Goal: Information Seeking & Learning: Check status

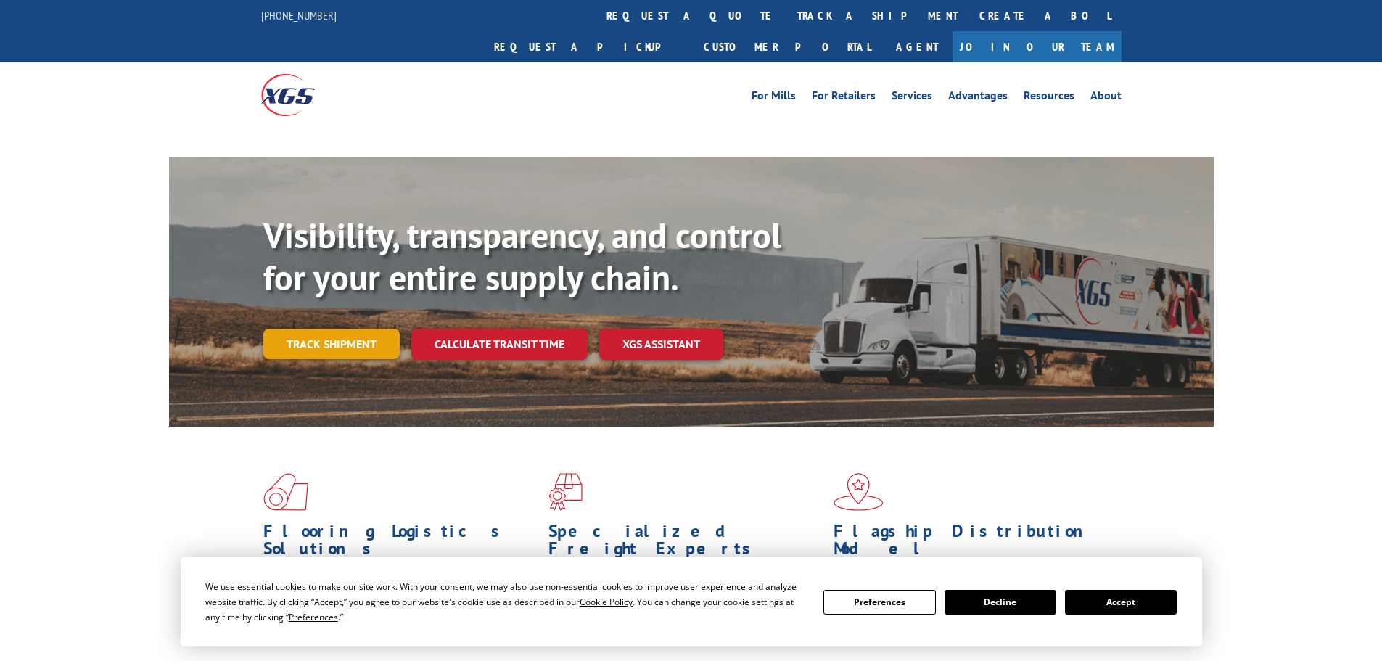
click at [368, 329] on link "Track shipment" at bounding box center [331, 344] width 136 height 30
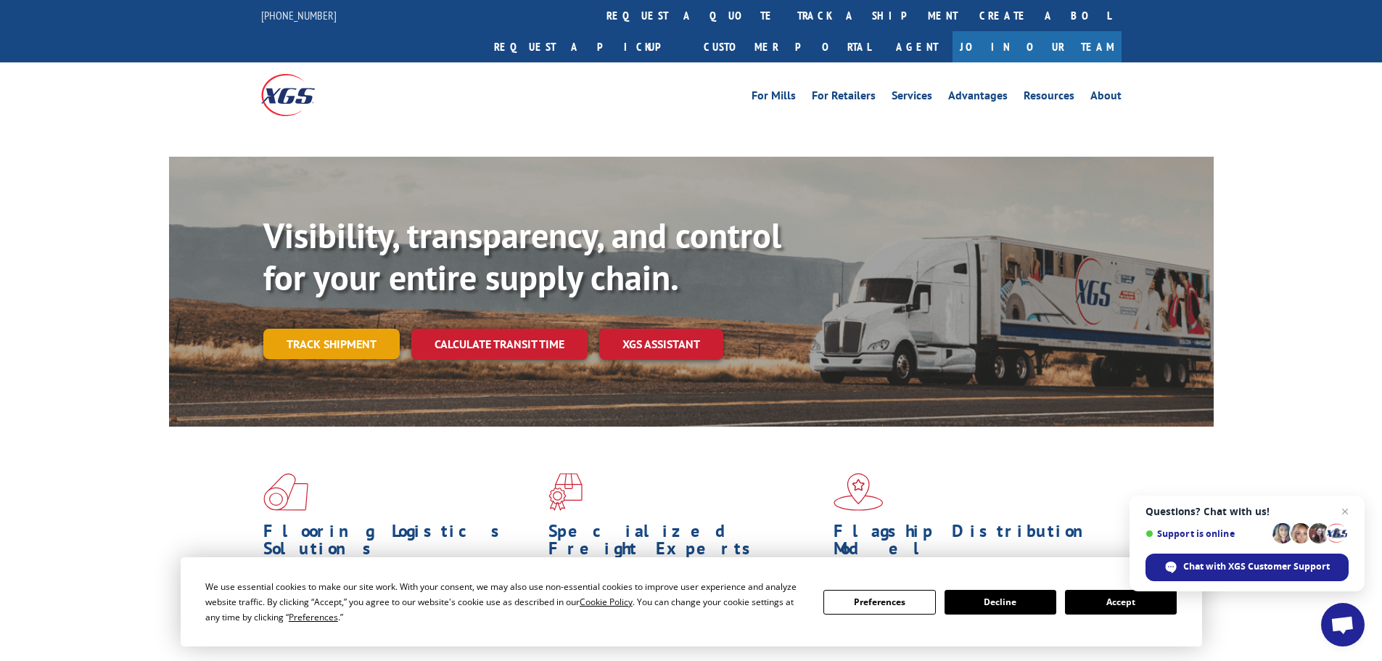
click at [366, 329] on link "Track shipment" at bounding box center [331, 344] width 136 height 30
click at [346, 329] on link "Track shipment" at bounding box center [331, 344] width 136 height 30
click at [1342, 509] on span "Close chat" at bounding box center [1345, 512] width 18 height 18
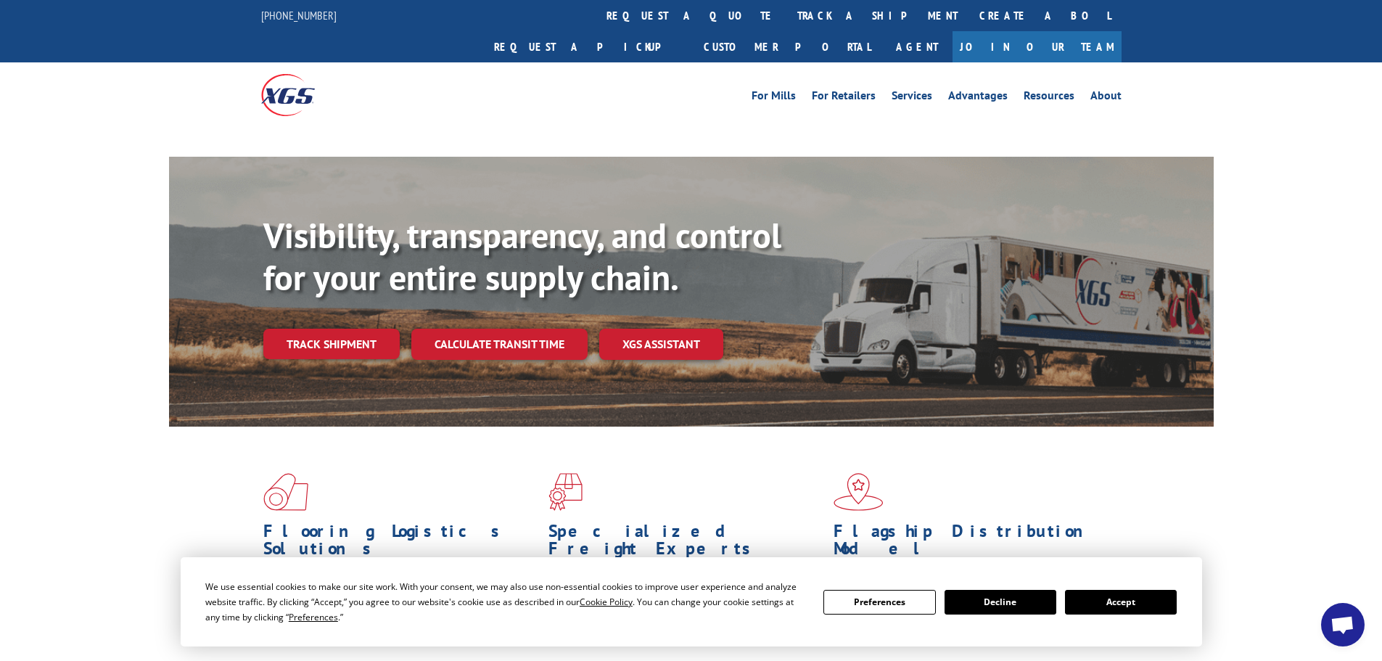
click at [1108, 596] on button "Accept" at bounding box center [1121, 602] width 112 height 25
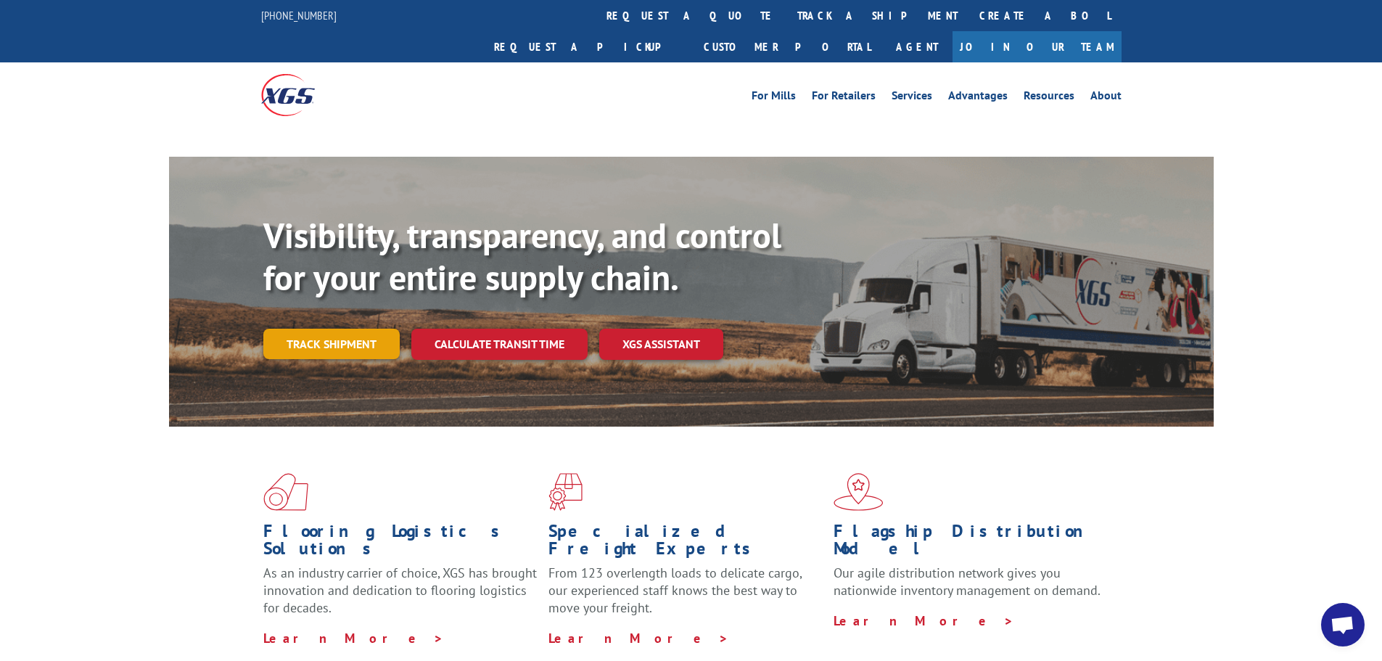
click at [358, 329] on link "Track shipment" at bounding box center [331, 344] width 136 height 30
click at [357, 329] on link "Track shipment" at bounding box center [331, 344] width 136 height 30
click at [339, 329] on link "Track shipment" at bounding box center [331, 344] width 136 height 30
click at [296, 329] on link "Track shipment" at bounding box center [331, 344] width 136 height 30
click at [311, 329] on link "Track shipment" at bounding box center [331, 344] width 136 height 30
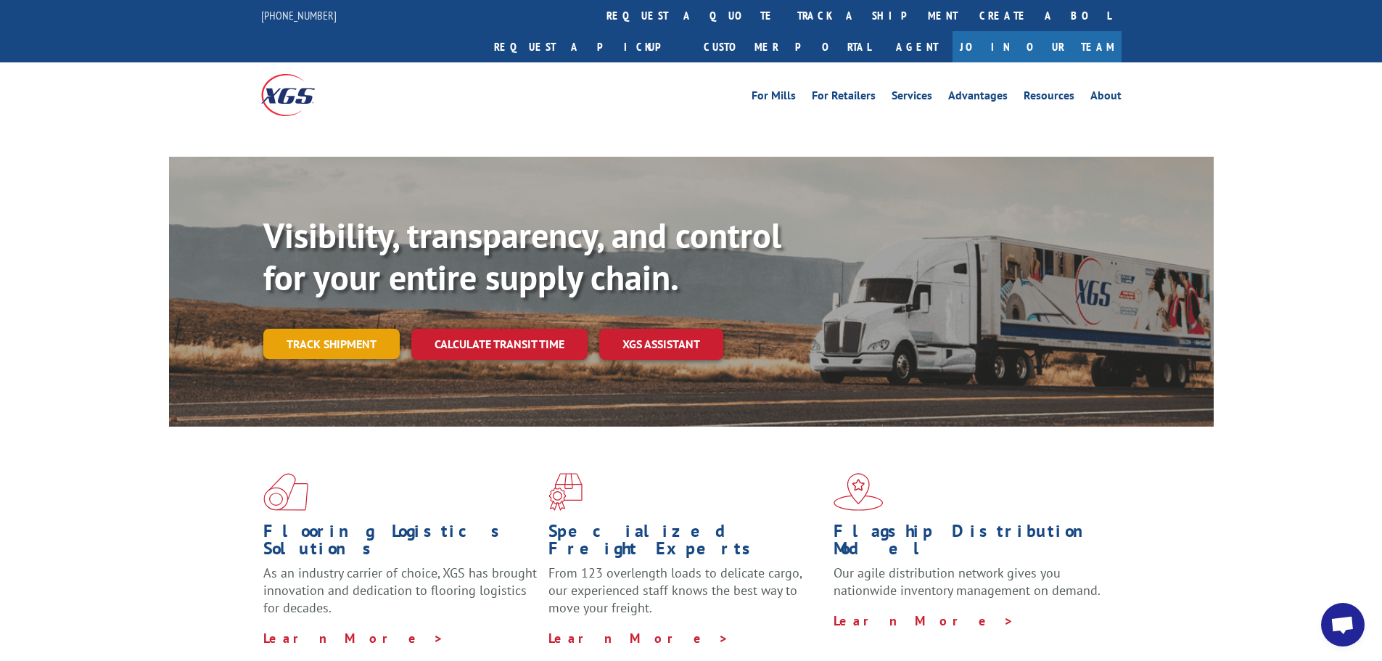
click at [313, 329] on link "Track shipment" at bounding box center [331, 344] width 136 height 30
click at [363, 329] on link "Track shipment" at bounding box center [331, 344] width 136 height 30
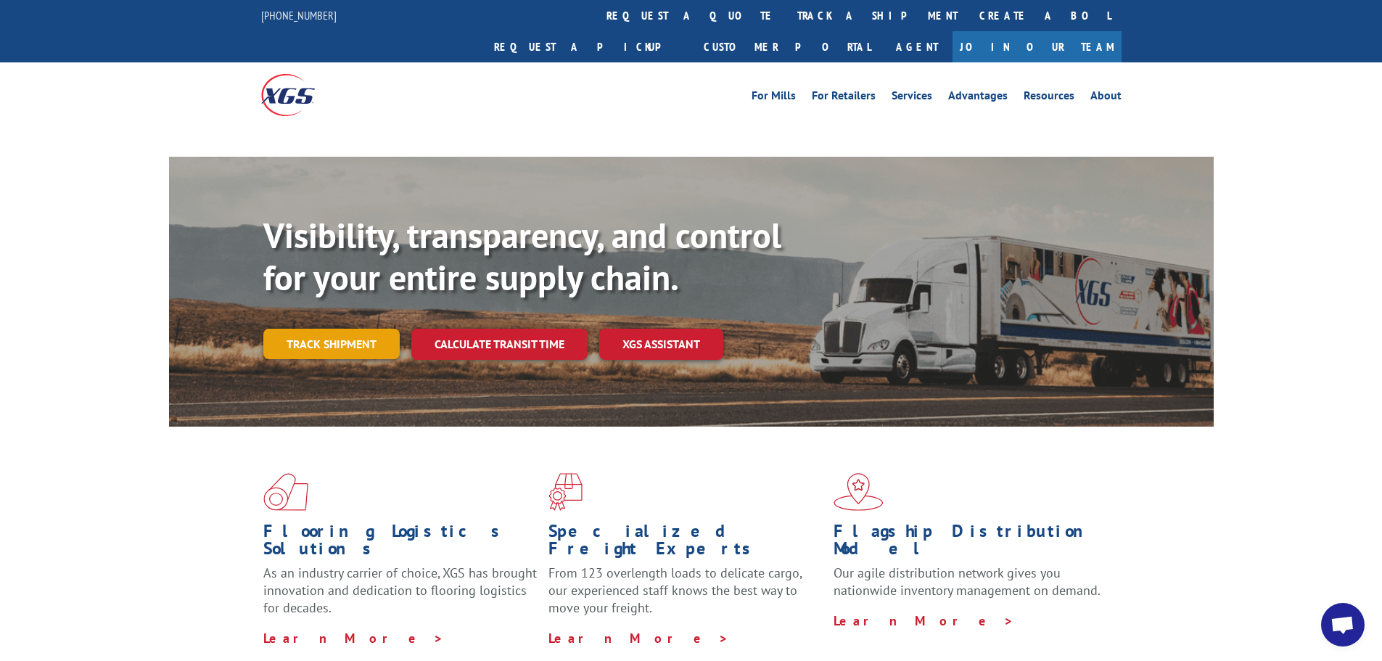
click at [374, 329] on link "Track shipment" at bounding box center [331, 344] width 136 height 30
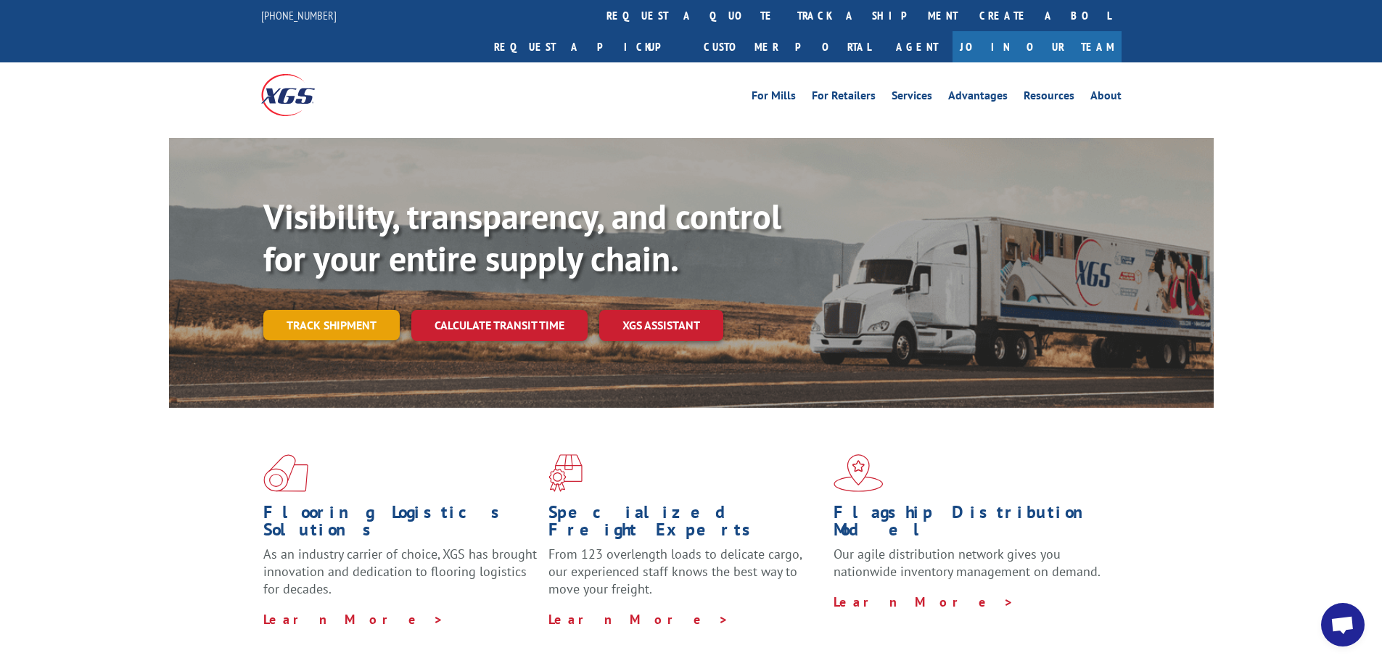
click at [315, 310] on link "Track shipment" at bounding box center [331, 325] width 136 height 30
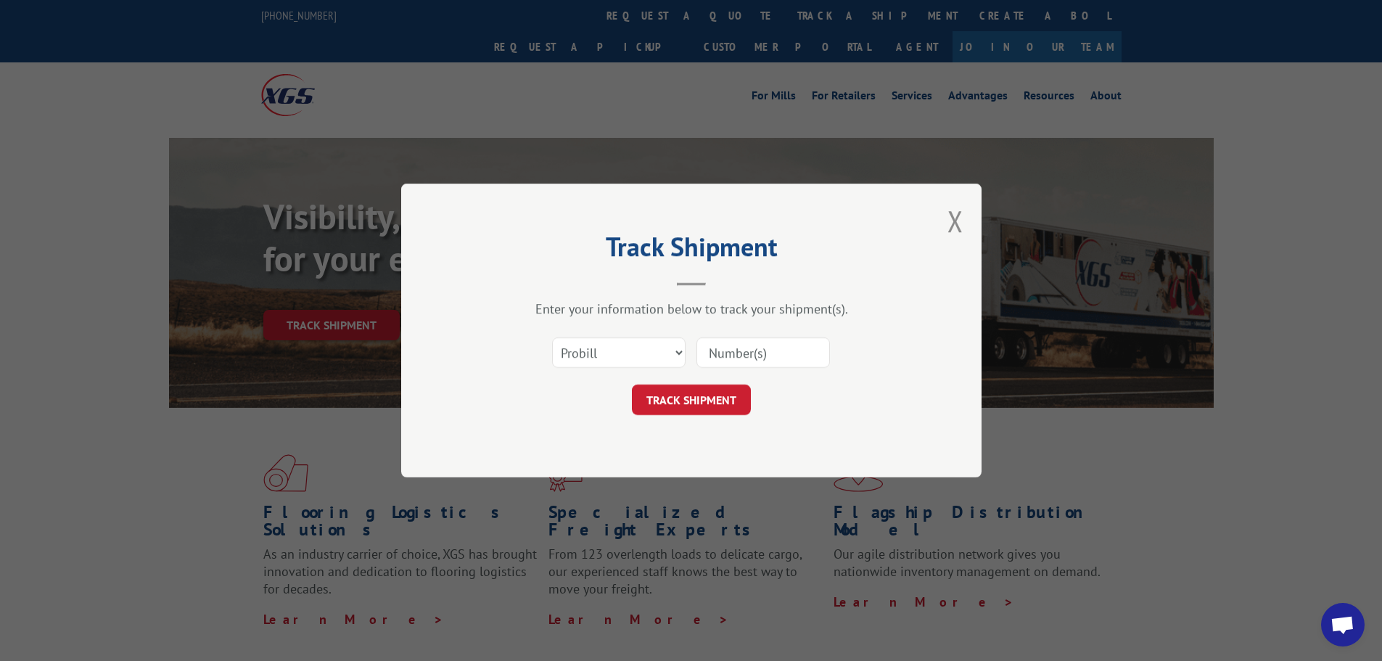
click at [588, 335] on div "Select category... Probill BOL PO" at bounding box center [691, 353] width 435 height 48
click at [597, 352] on select "Select category... Probill BOL PO" at bounding box center [618, 352] width 133 height 30
select select "po"
click at [552, 337] on select "Select category... Probill BOL PO" at bounding box center [618, 352] width 133 height 30
paste input "29521992"
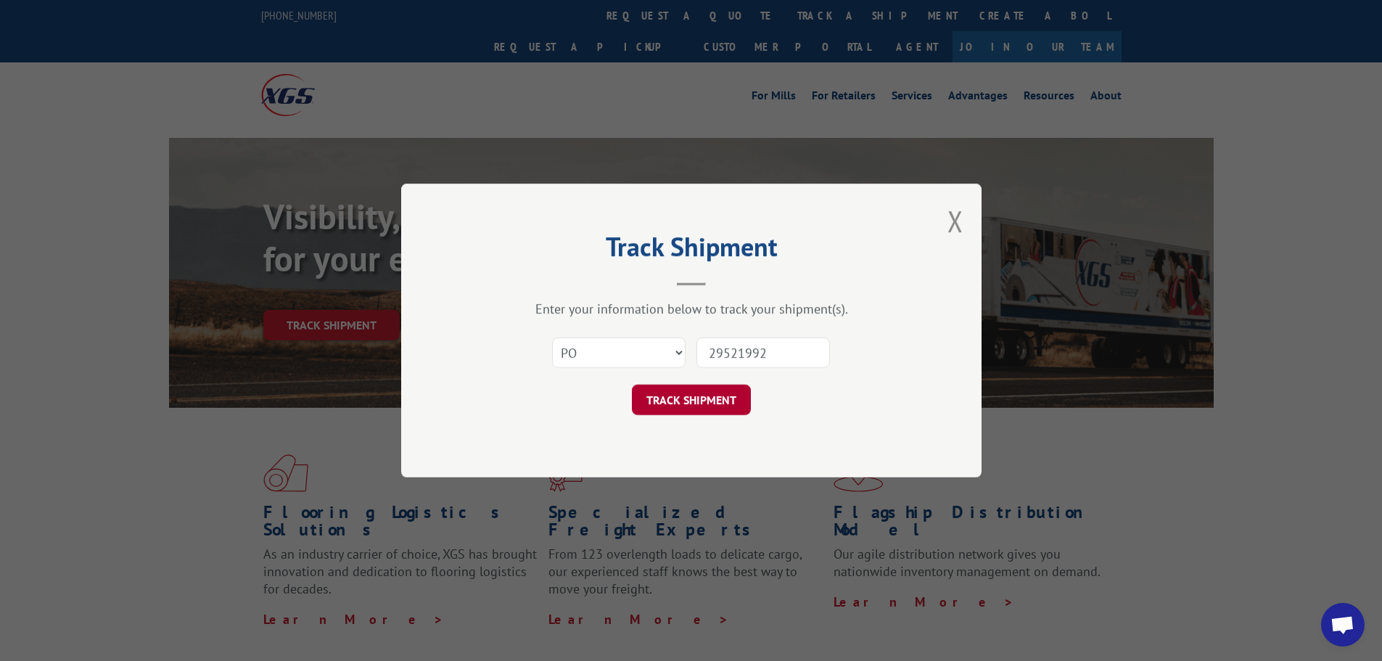
type input "29521992"
click at [711, 407] on button "TRACK SHIPMENT" at bounding box center [691, 399] width 119 height 30
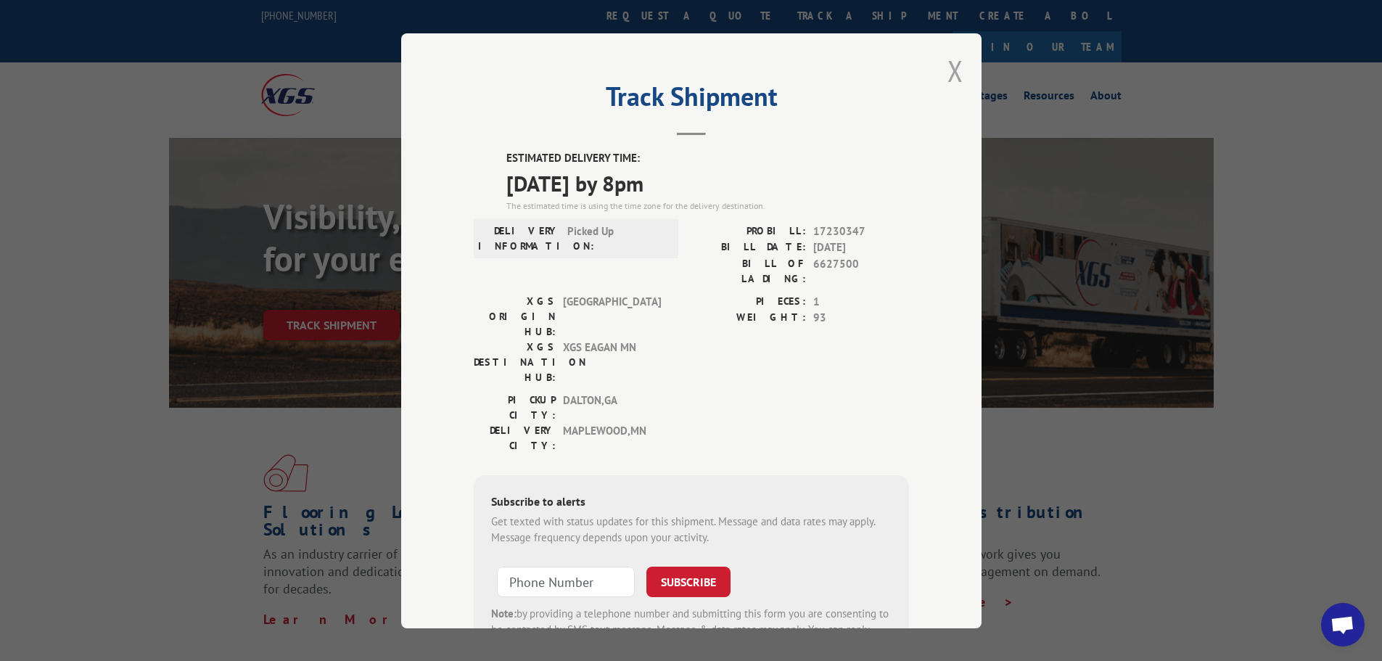
click at [951, 69] on button "Close modal" at bounding box center [955, 70] width 16 height 38
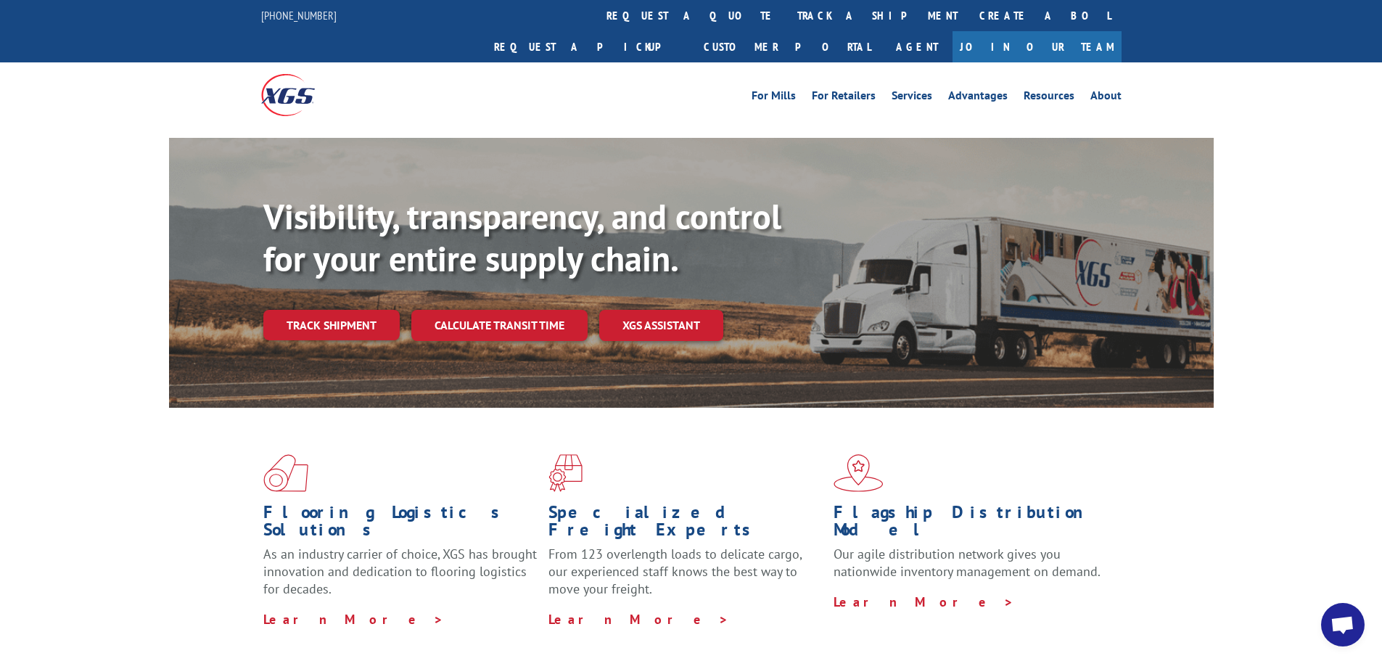
click at [371, 310] on link "Track shipment" at bounding box center [331, 325] width 136 height 30
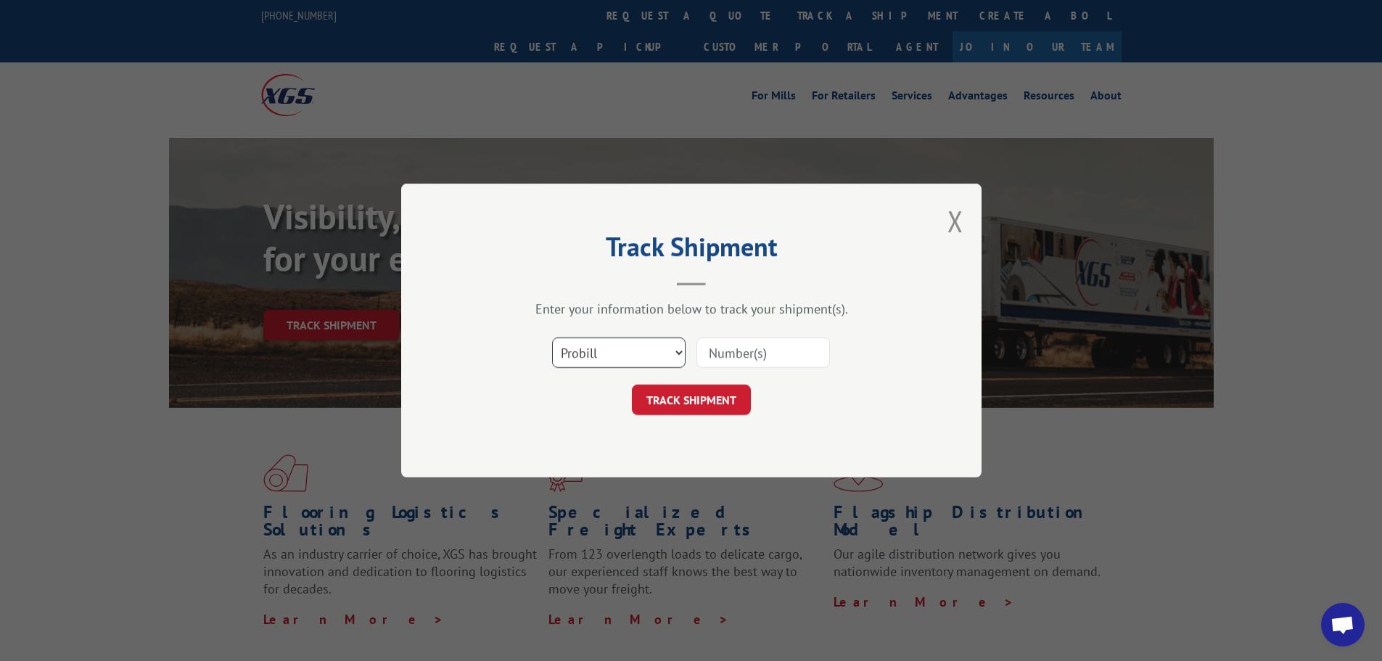
click at [566, 338] on select "Select category... Probill BOL PO" at bounding box center [618, 352] width 133 height 30
select select "po"
click at [552, 337] on select "Select category... Probill BOL PO" at bounding box center [618, 352] width 133 height 30
paste input "29521927"
type input "29521927"
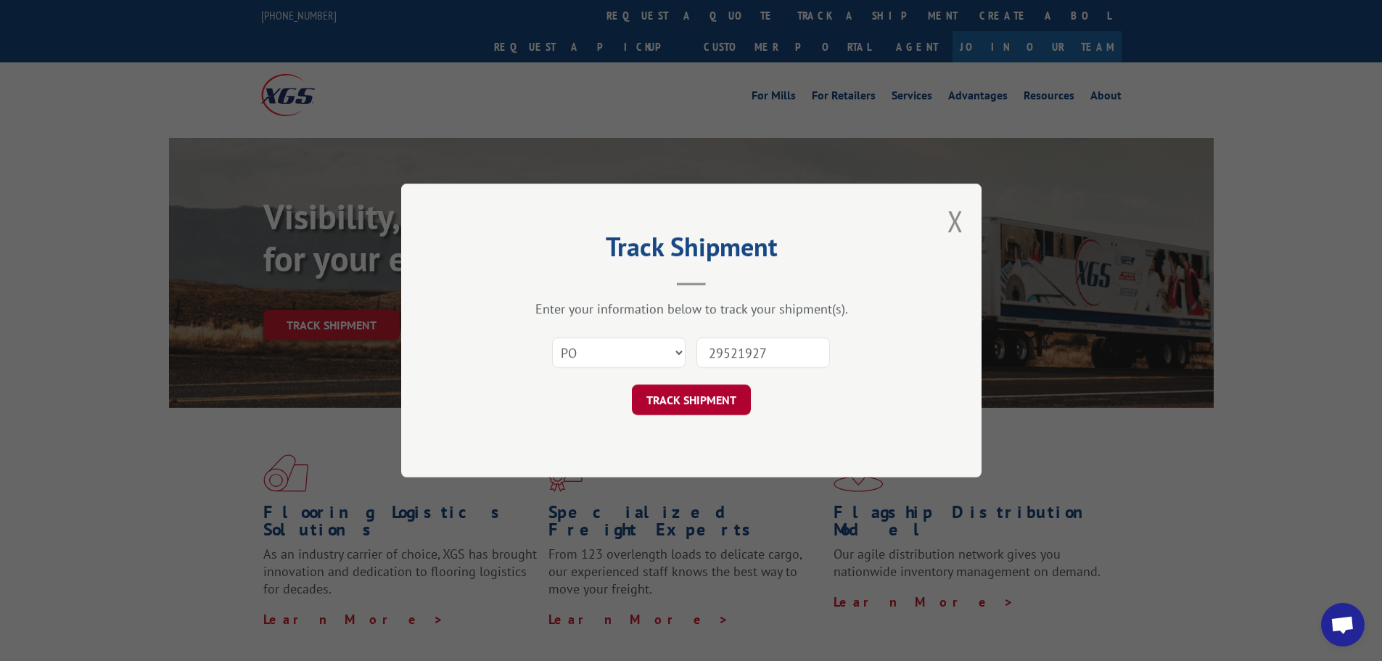
click at [728, 400] on button "TRACK SHIPMENT" at bounding box center [691, 399] width 119 height 30
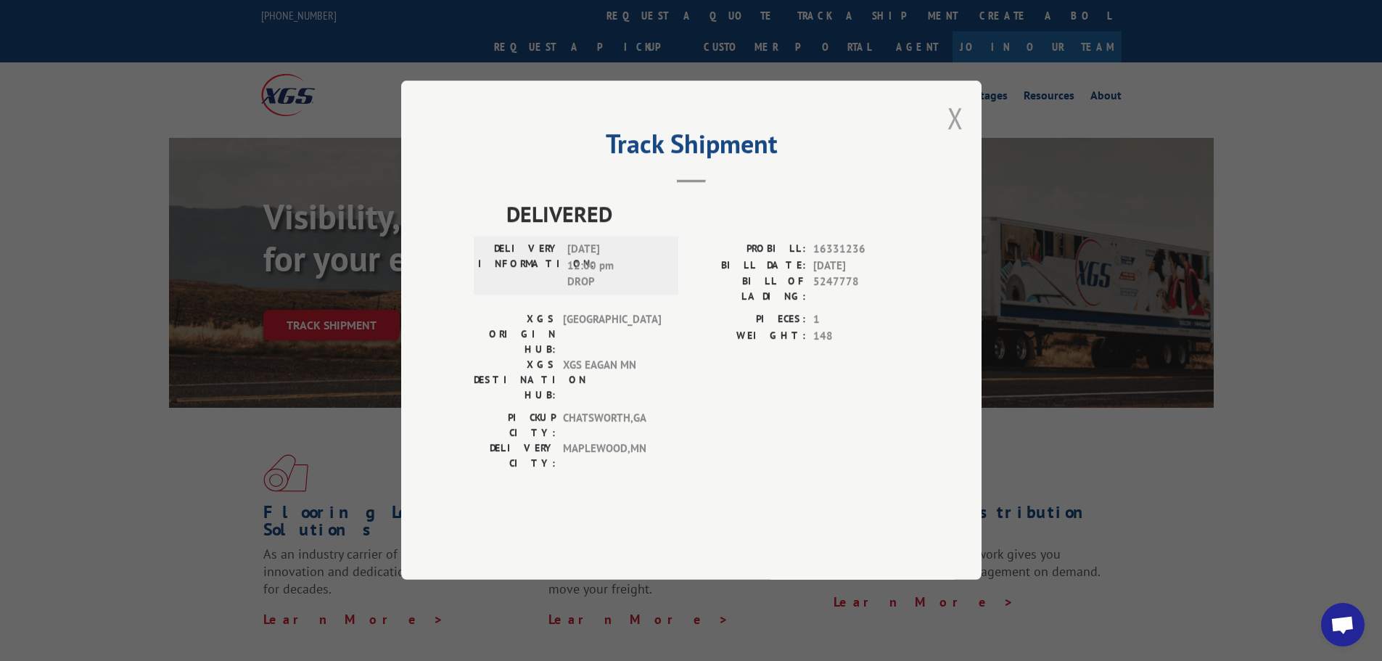
click at [957, 137] on button "Close modal" at bounding box center [955, 118] width 16 height 38
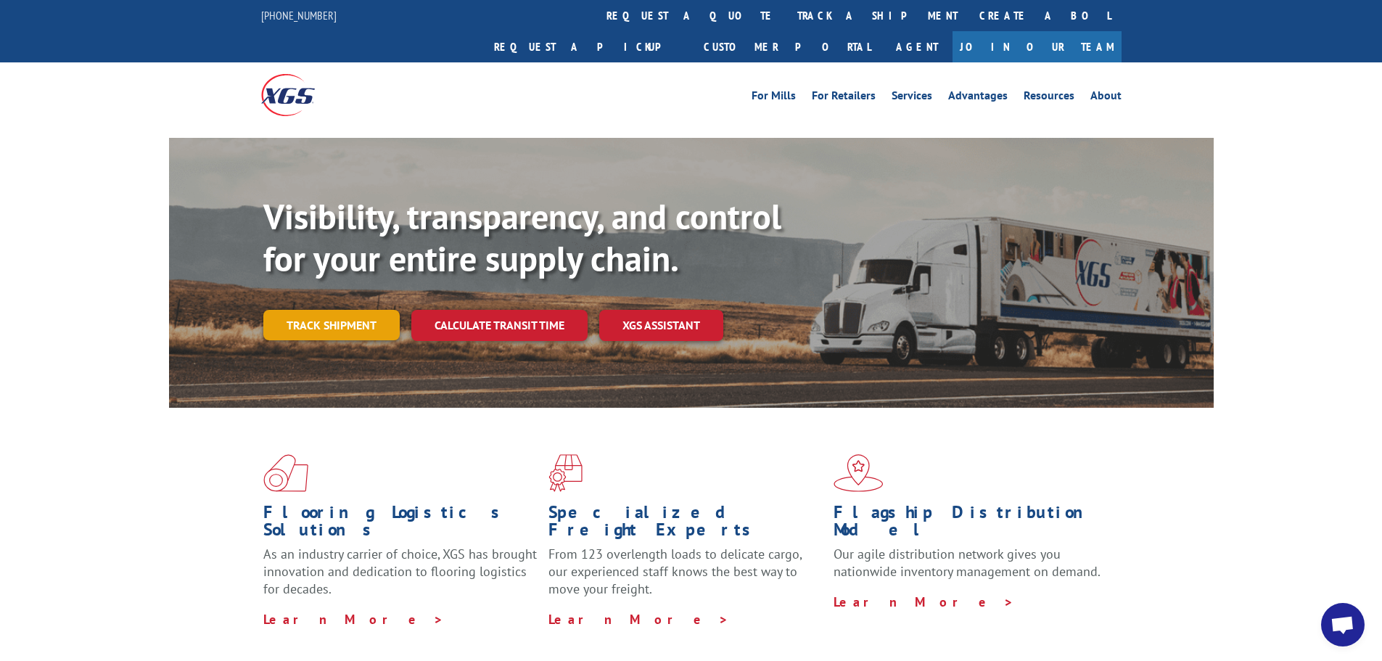
click at [394, 310] on link "Track shipment" at bounding box center [331, 325] width 136 height 30
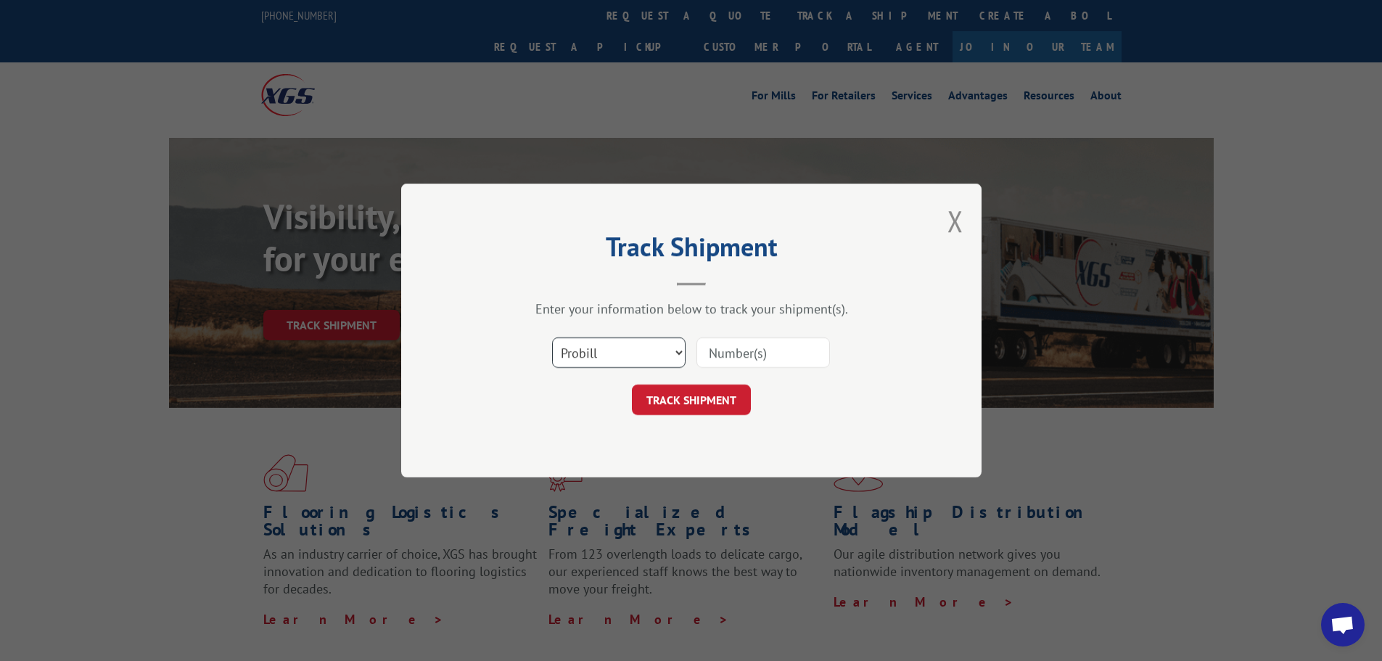
click at [643, 358] on select "Select category... Probill BOL PO" at bounding box center [618, 352] width 133 height 30
select select "po"
click at [552, 337] on select "Select category... Probill BOL PO" at bounding box center [618, 352] width 133 height 30
paste input "29521992"
type input "29521992"
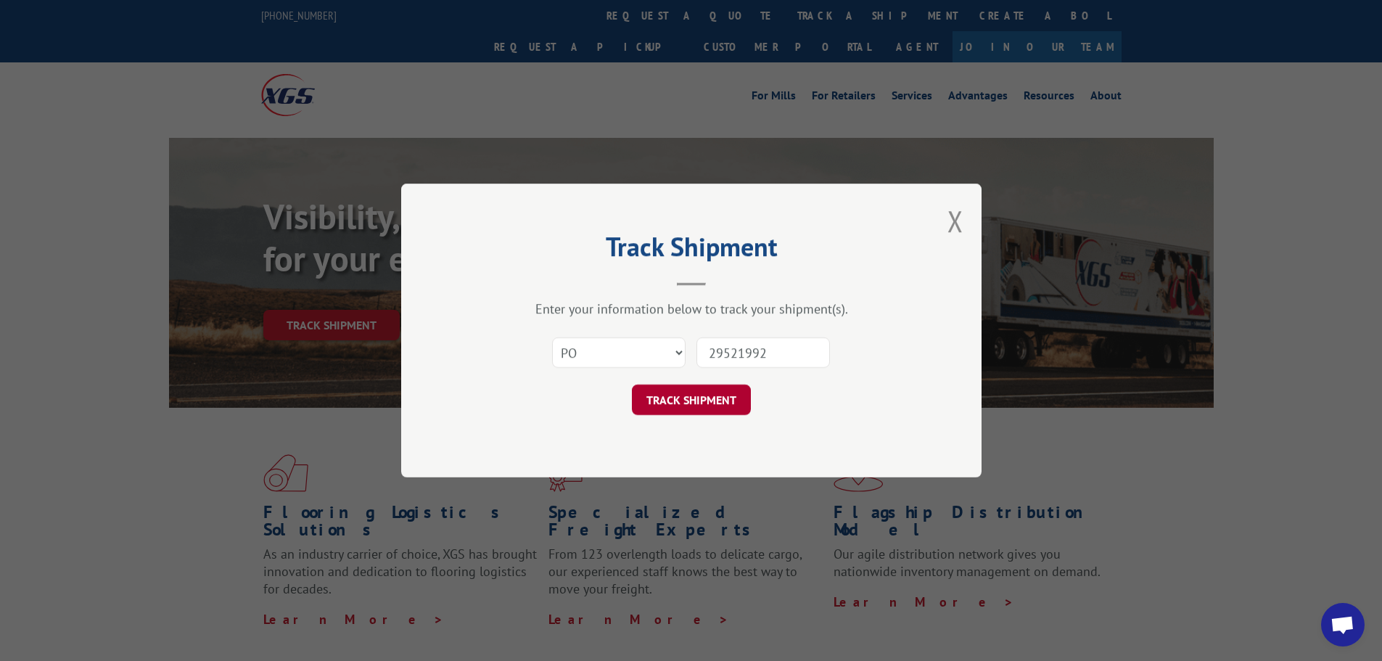
click at [697, 394] on button "TRACK SHIPMENT" at bounding box center [691, 399] width 119 height 30
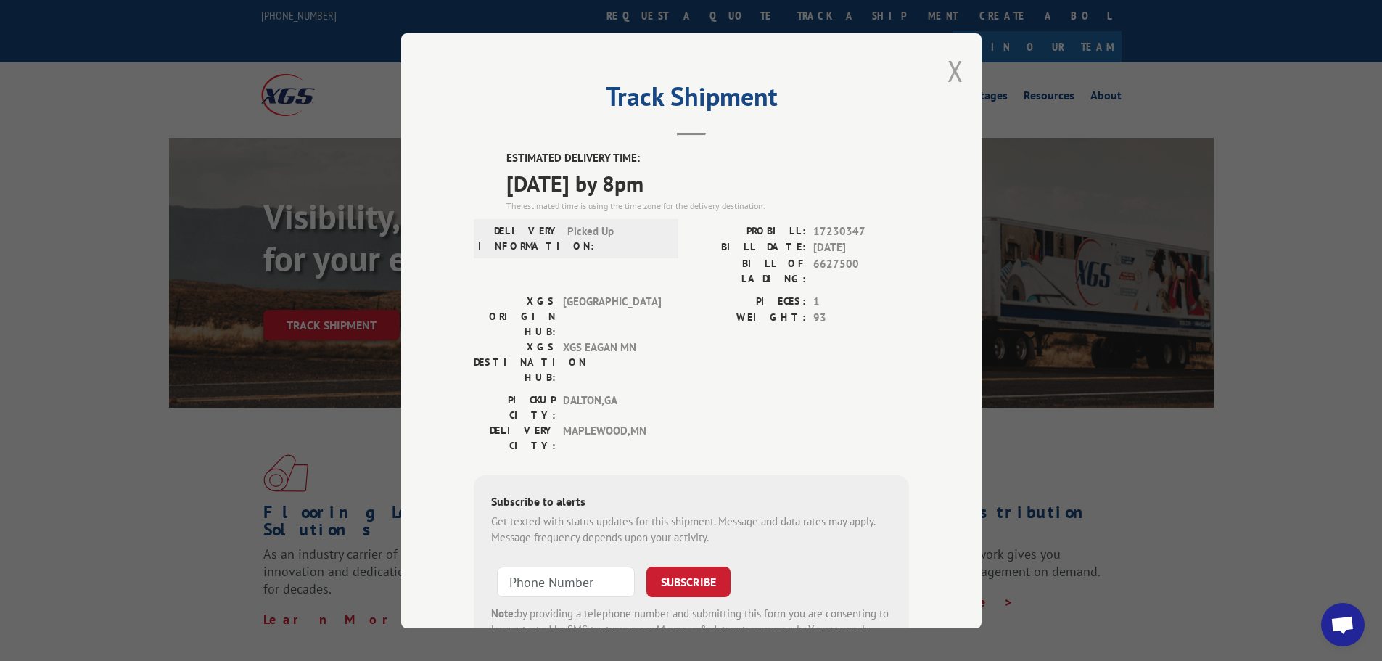
click at [949, 71] on button "Close modal" at bounding box center [955, 70] width 16 height 38
